Goal: Task Accomplishment & Management: Manage account settings

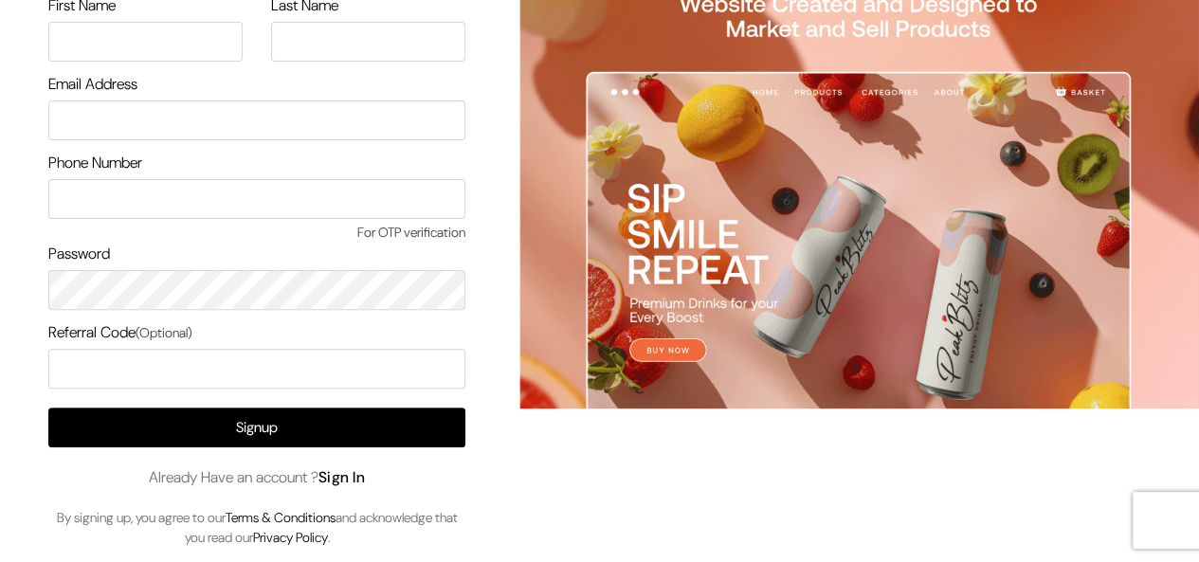
click at [362, 484] on link "Sign In" at bounding box center [342, 477] width 47 height 20
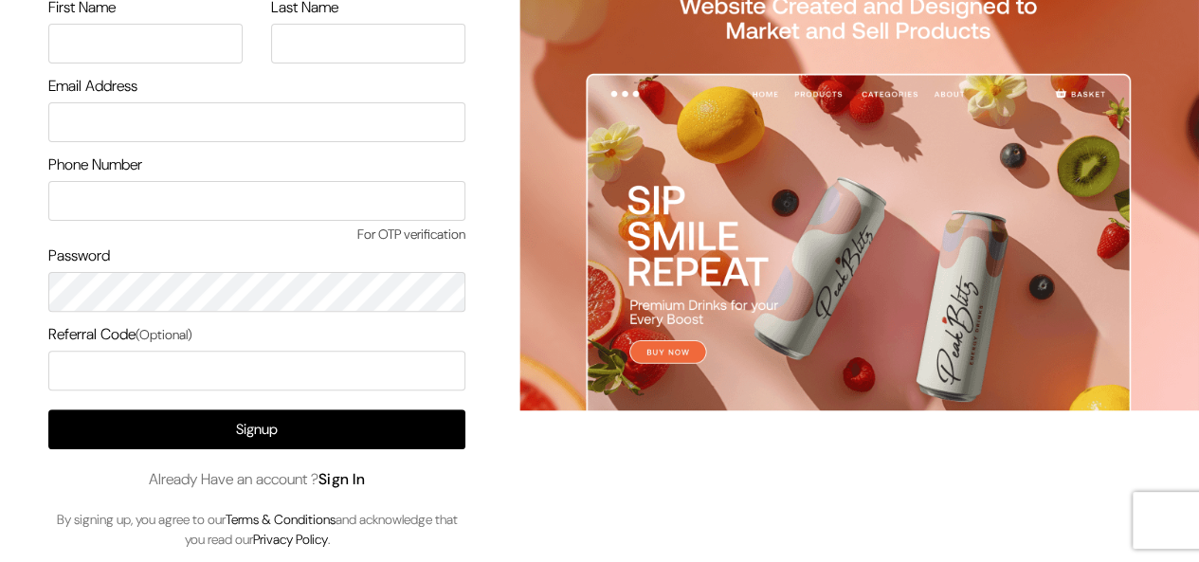
scroll to position [154, 0]
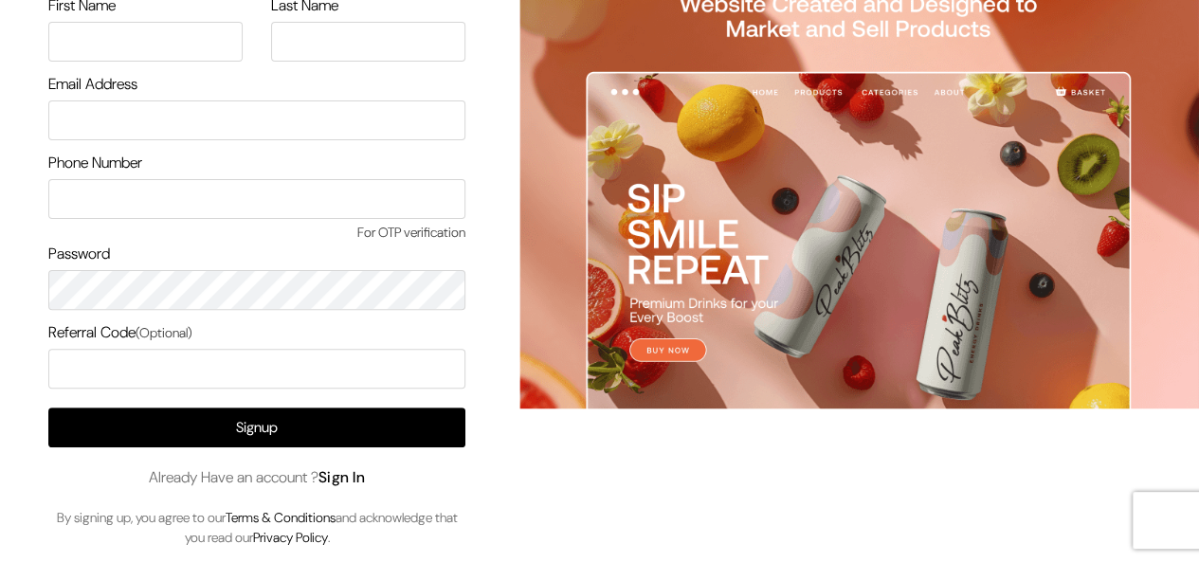
click at [358, 490] on div "Signup Already Have an account ? Sign In By signing up, you agree to our Terms …" at bounding box center [256, 478] width 417 height 140
click at [356, 482] on link "Sign In" at bounding box center [342, 477] width 47 height 20
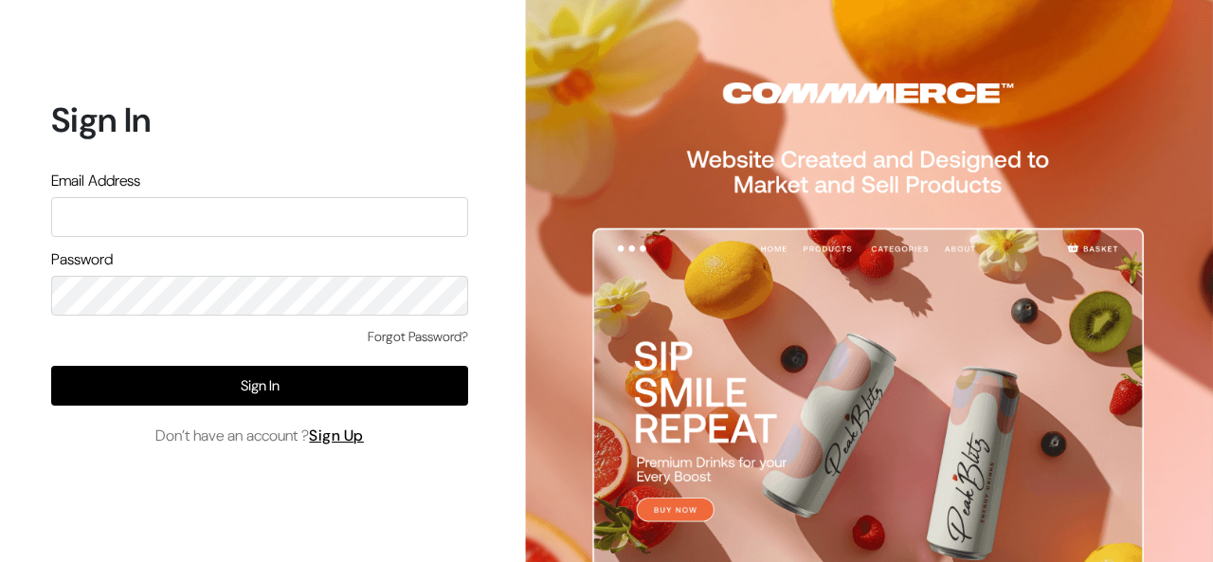
click at [181, 226] on input "text" at bounding box center [259, 217] width 417 height 40
type input "admin@kots.com"
click at [224, 182] on div "Email Address admin@kots.com" at bounding box center [259, 203] width 417 height 67
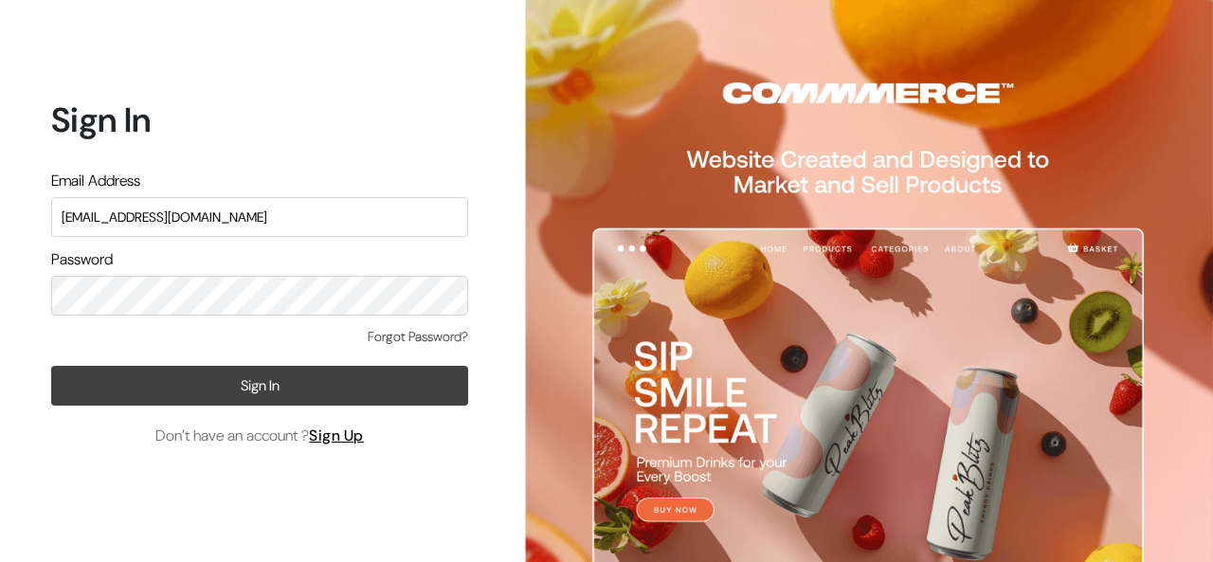
click at [282, 390] on button "Sign In" at bounding box center [259, 386] width 417 height 40
